Goal: Check status

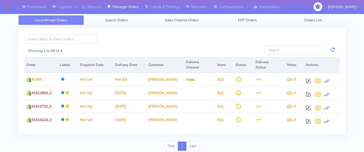
click at [107, 24] on link "Search Orders" at bounding box center [116, 20] width 65 height 10
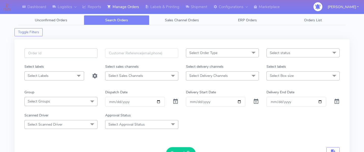
click at [73, 57] on input "text" at bounding box center [60, 52] width 73 height 9
paste input "1615413_1"
type input "1615413"
click at [176, 101] on span at bounding box center [175, 102] width 6 height 5
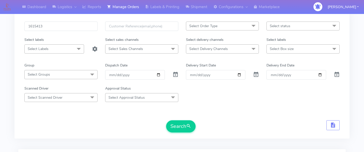
scroll to position [39, 0]
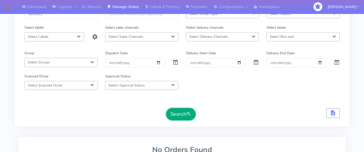
click at [181, 116] on button "Search" at bounding box center [180, 114] width 29 height 12
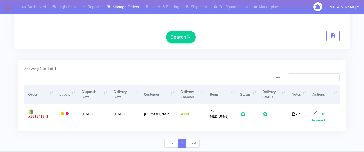
scroll to position [0, 0]
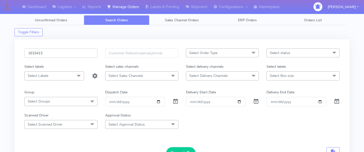
click at [62, 57] on input "1615413" at bounding box center [60, 52] width 73 height 9
paste input "1615993"
type input "1615993"
click at [185, 147] on button "Search" at bounding box center [180, 153] width 29 height 12
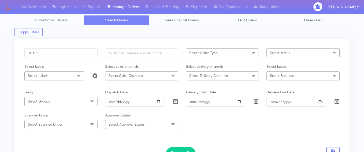
scroll to position [135, 0]
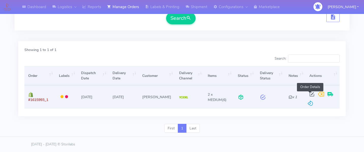
click at [309, 93] on span at bounding box center [311, 95] width 9 height 5
select select "5"
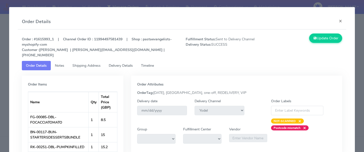
click at [145, 63] on span "Timeline" at bounding box center [147, 65] width 13 height 5
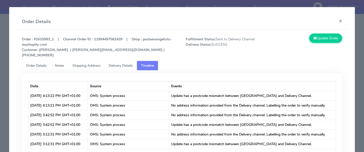
click at [114, 61] on link "Delivery Details" at bounding box center [121, 65] width 32 height 9
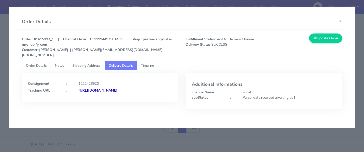
copy div "Tracking URL : [URL][DOMAIN_NAME]"
copy strong "[URL][DOMAIN_NAME]"
drag, startPoint x: 129, startPoint y: 90, endPoint x: 26, endPoint y: 88, distance: 102.8
click at [75, 88] on div "[URL][DOMAIN_NAME]" at bounding box center [125, 90] width 101 height 5
